Goal: Task Accomplishment & Management: Manage account settings

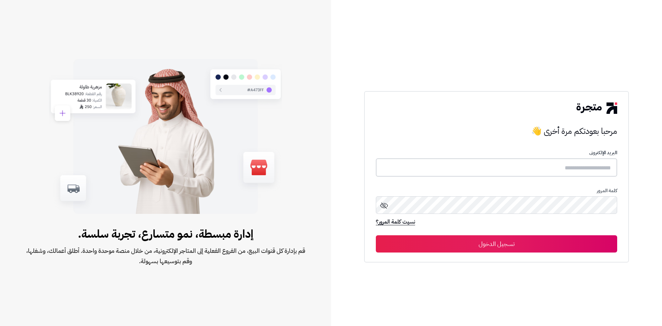
type input "**********"
click at [413, 243] on button "تسجيل الدخول" at bounding box center [496, 243] width 241 height 17
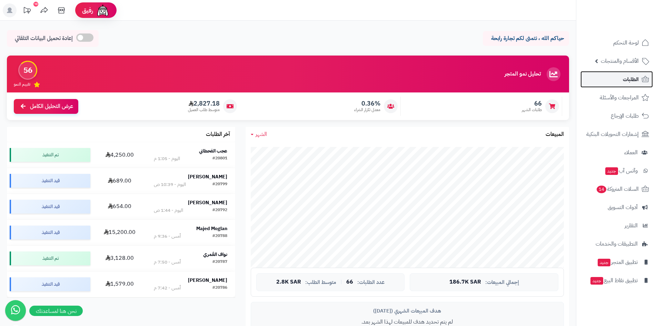
click at [618, 85] on link "الطلبات" at bounding box center [616, 79] width 72 height 17
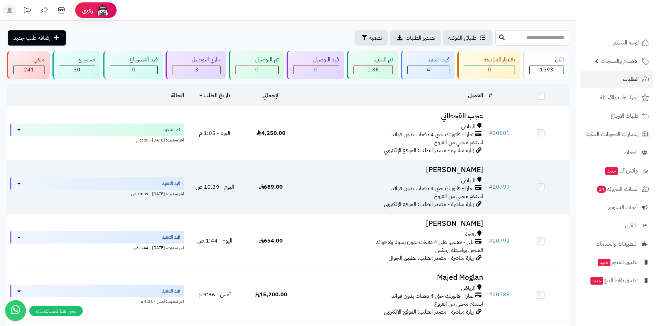
click at [299, 184] on td "689.00" at bounding box center [271, 186] width 56 height 53
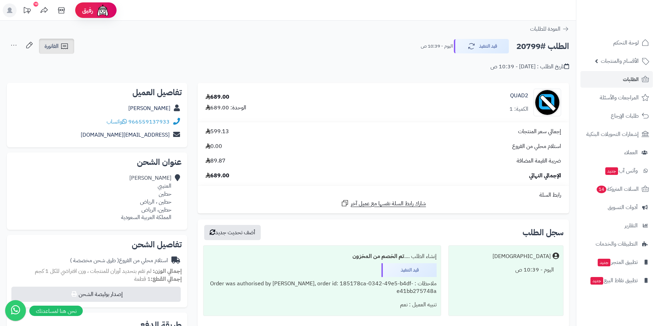
click at [51, 43] on span "الفاتورة" at bounding box center [51, 46] width 14 height 8
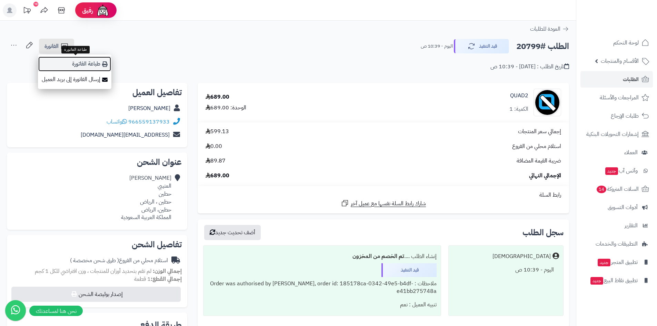
click at [77, 63] on link "طباعة الفاتورة" at bounding box center [74, 64] width 73 height 16
